Goal: Task Accomplishment & Management: Manage account settings

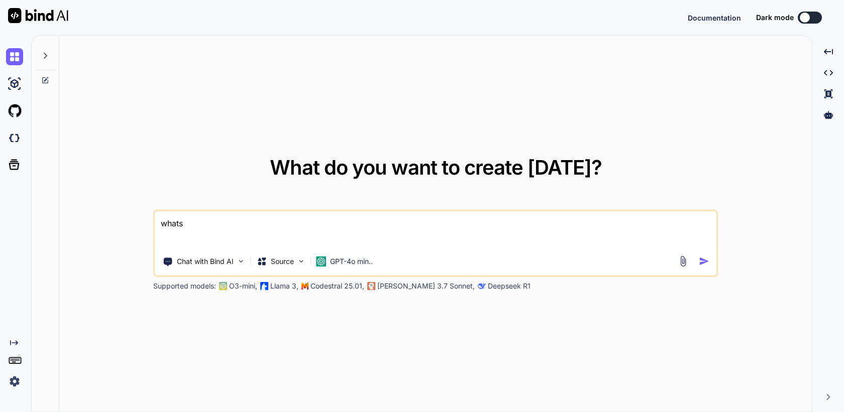
click at [17, 379] on img at bounding box center [14, 381] width 17 height 17
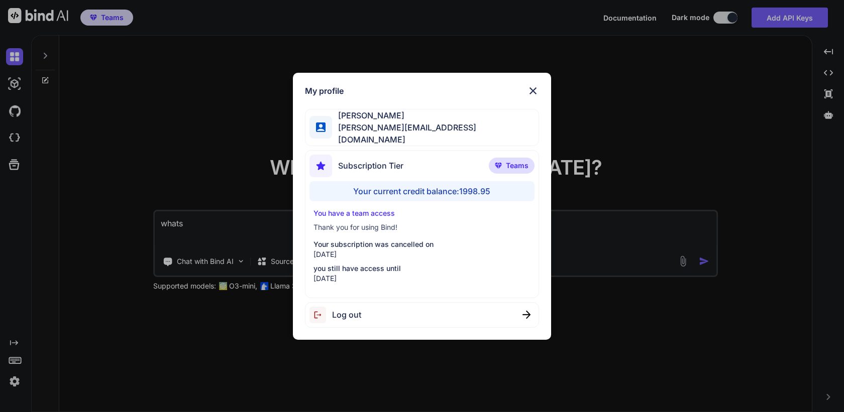
click at [364, 313] on div "Log out" at bounding box center [422, 315] width 234 height 26
type textarea "x"
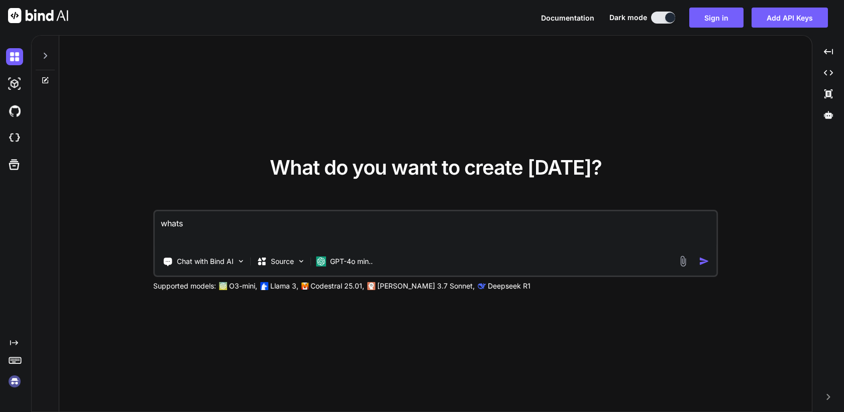
click at [15, 383] on img at bounding box center [14, 381] width 17 height 17
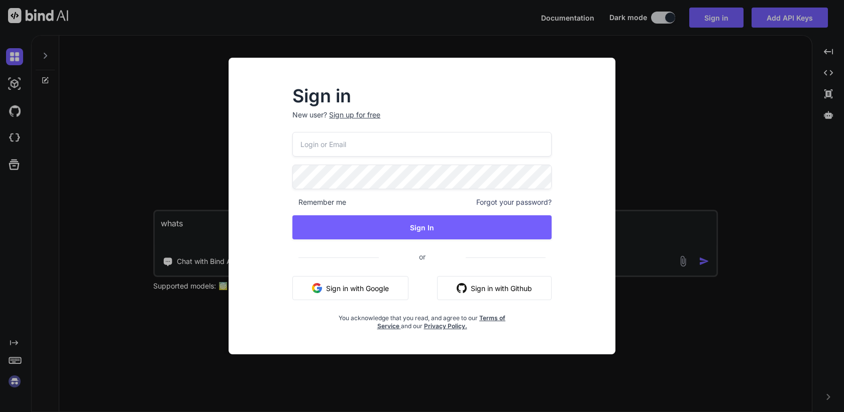
click at [340, 143] on input "email" at bounding box center [421, 144] width 259 height 25
paste input "[EMAIL_ADDRESS][DOMAIN_NAME]"
type input "[EMAIL_ADDRESS][DOMAIN_NAME]"
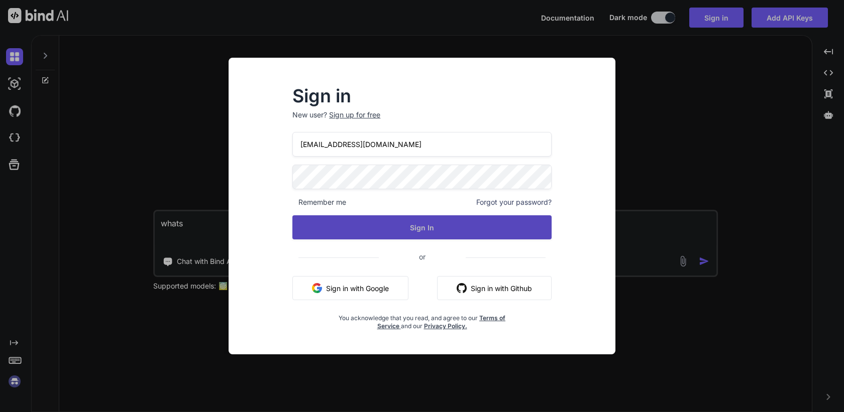
click at [402, 230] on button "Sign In" at bounding box center [421, 228] width 259 height 24
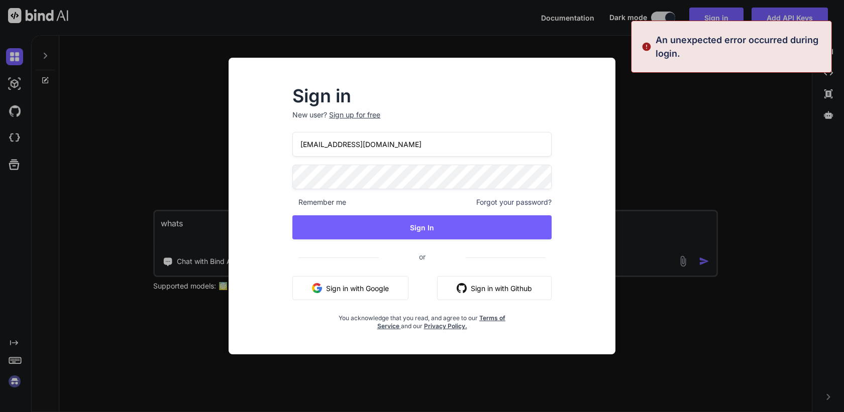
click at [414, 143] on input "[EMAIL_ADDRESS][DOMAIN_NAME]" at bounding box center [421, 144] width 259 height 25
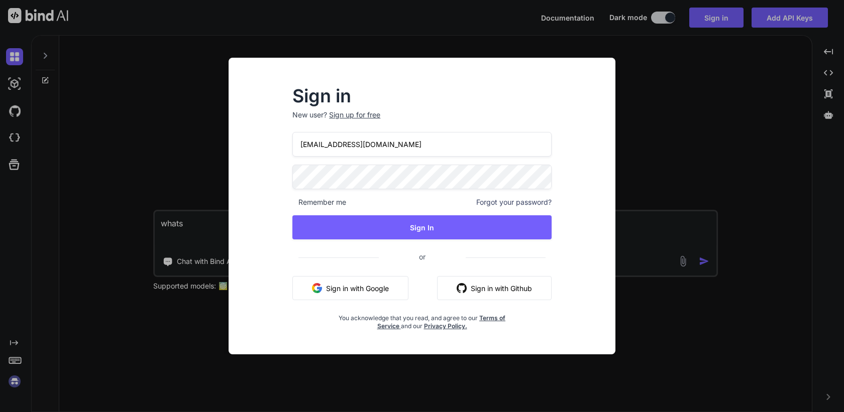
click at [382, 140] on input "[EMAIL_ADDRESS][DOMAIN_NAME]" at bounding box center [421, 144] width 259 height 25
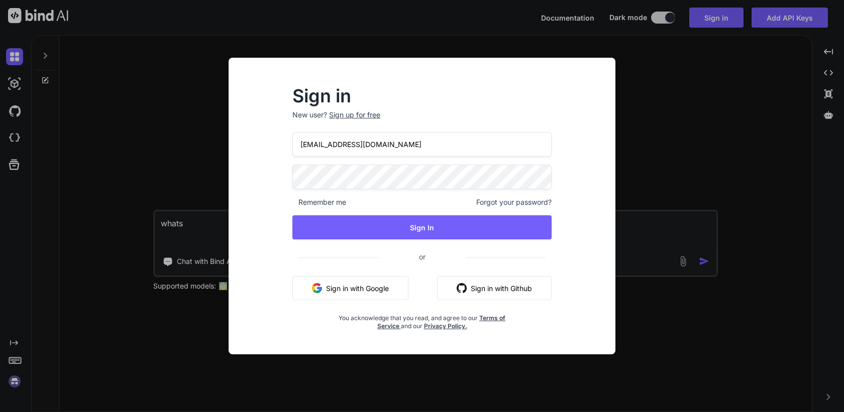
click at [382, 140] on input "[EMAIL_ADDRESS][DOMAIN_NAME]" at bounding box center [421, 144] width 259 height 25
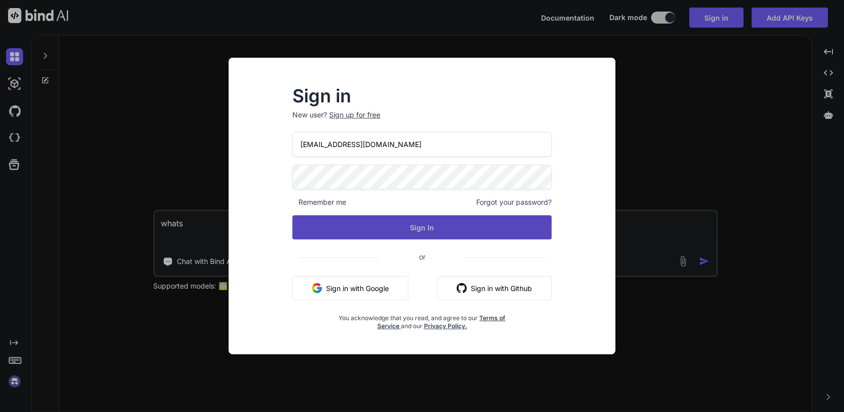
click at [417, 226] on button "Sign In" at bounding box center [421, 228] width 259 height 24
click at [394, 234] on button "Sign In" at bounding box center [421, 228] width 259 height 24
